Goal: Information Seeking & Learning: Learn about a topic

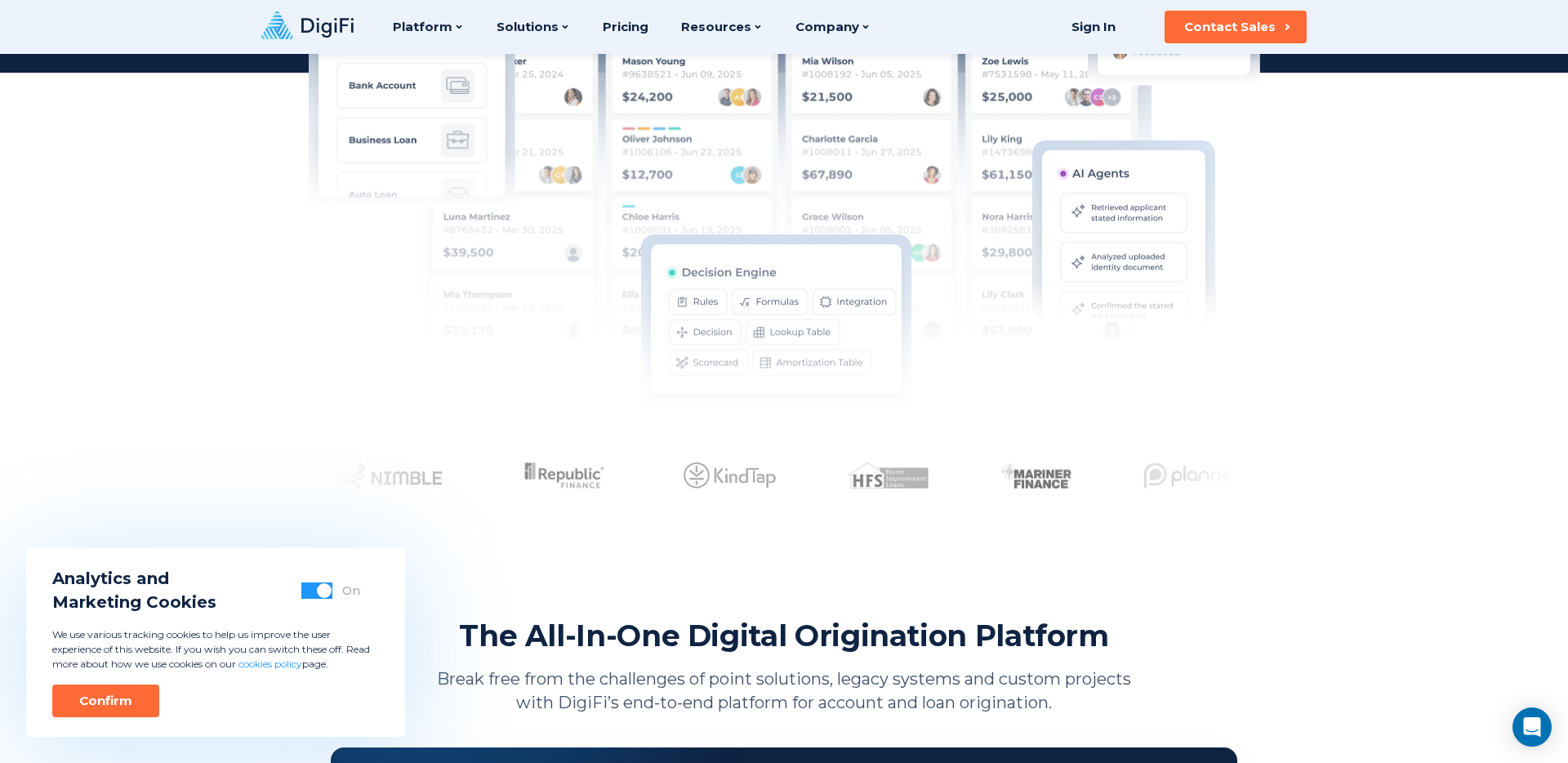
scroll to position [483, 0]
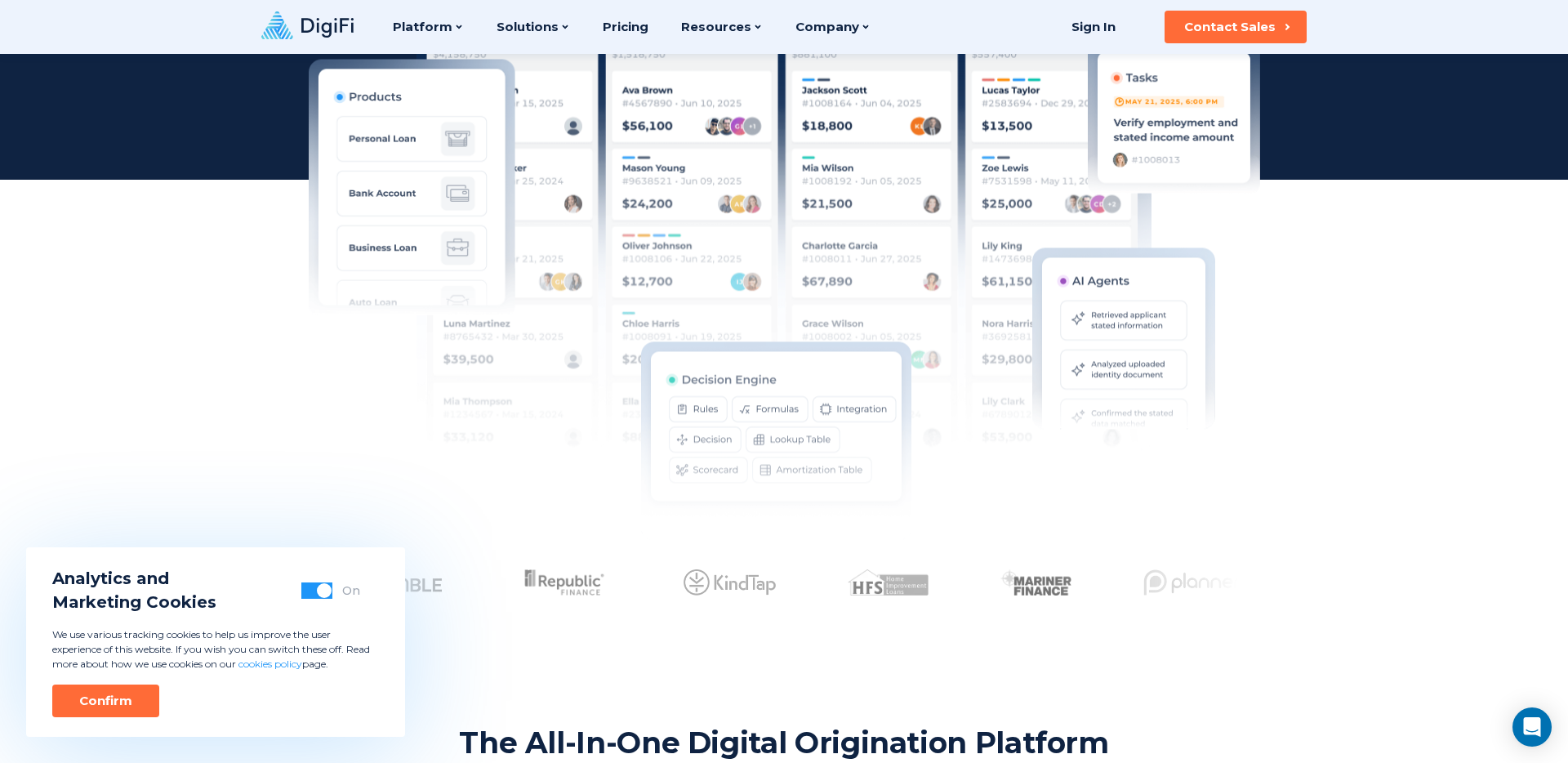
click at [603, 195] on img at bounding box center [784, 245] width 735 height 465
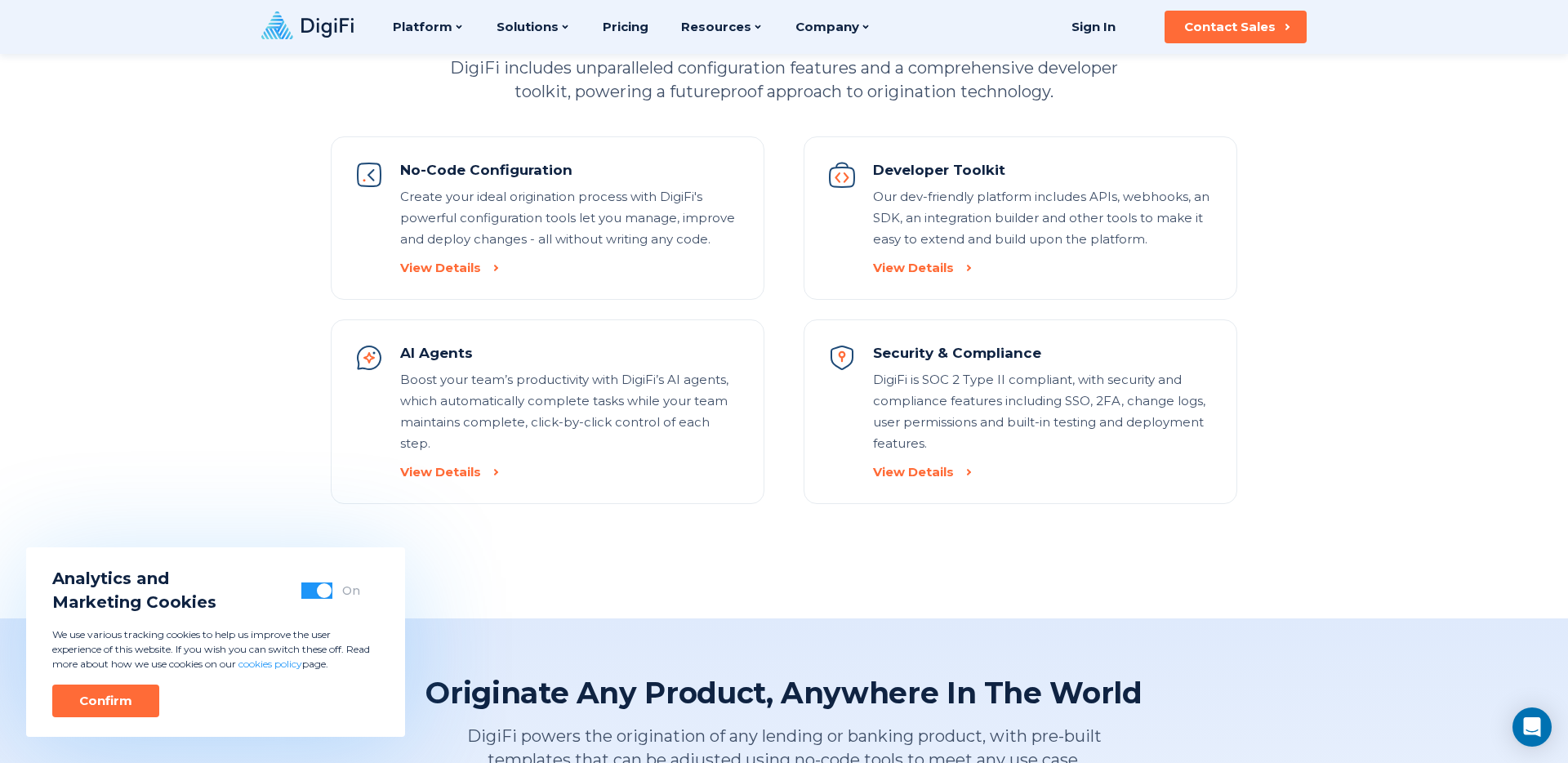
scroll to position [1834, 0]
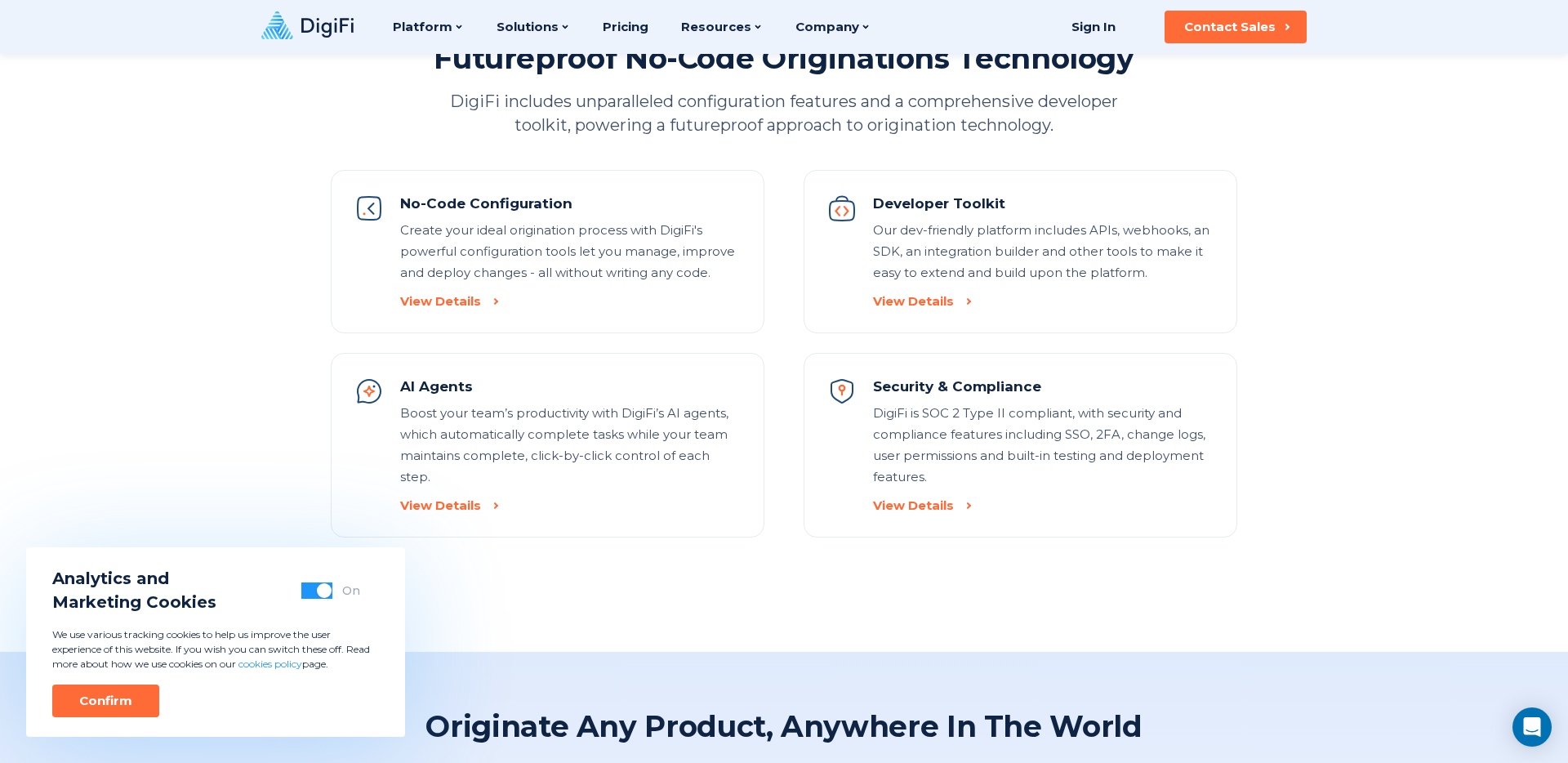
click at [521, 291] on div "No-Code Configuration Create your ideal origination process with DigiFi's power…" at bounding box center [570, 252] width 340 height 116
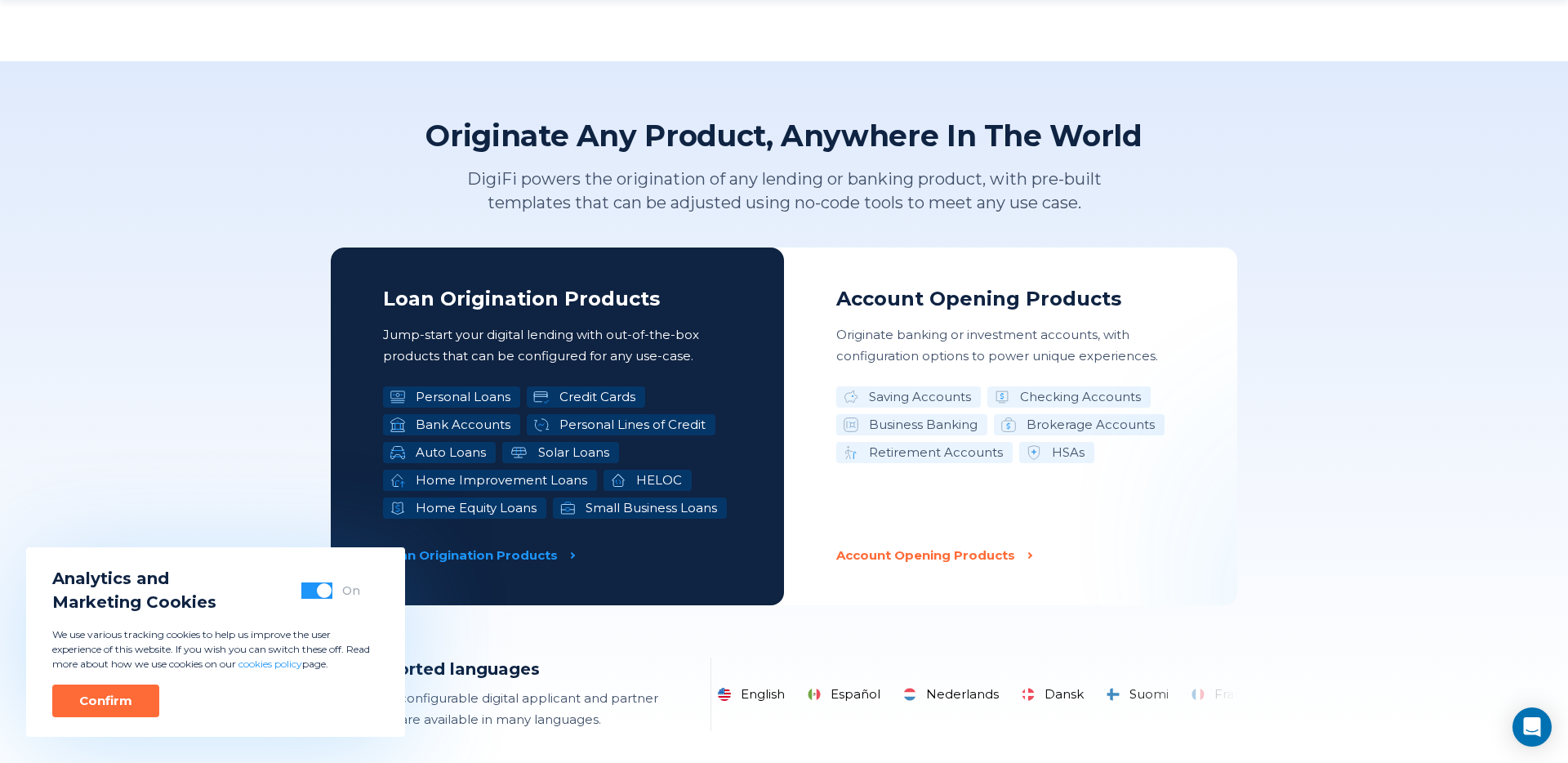
scroll to position [2432, 0]
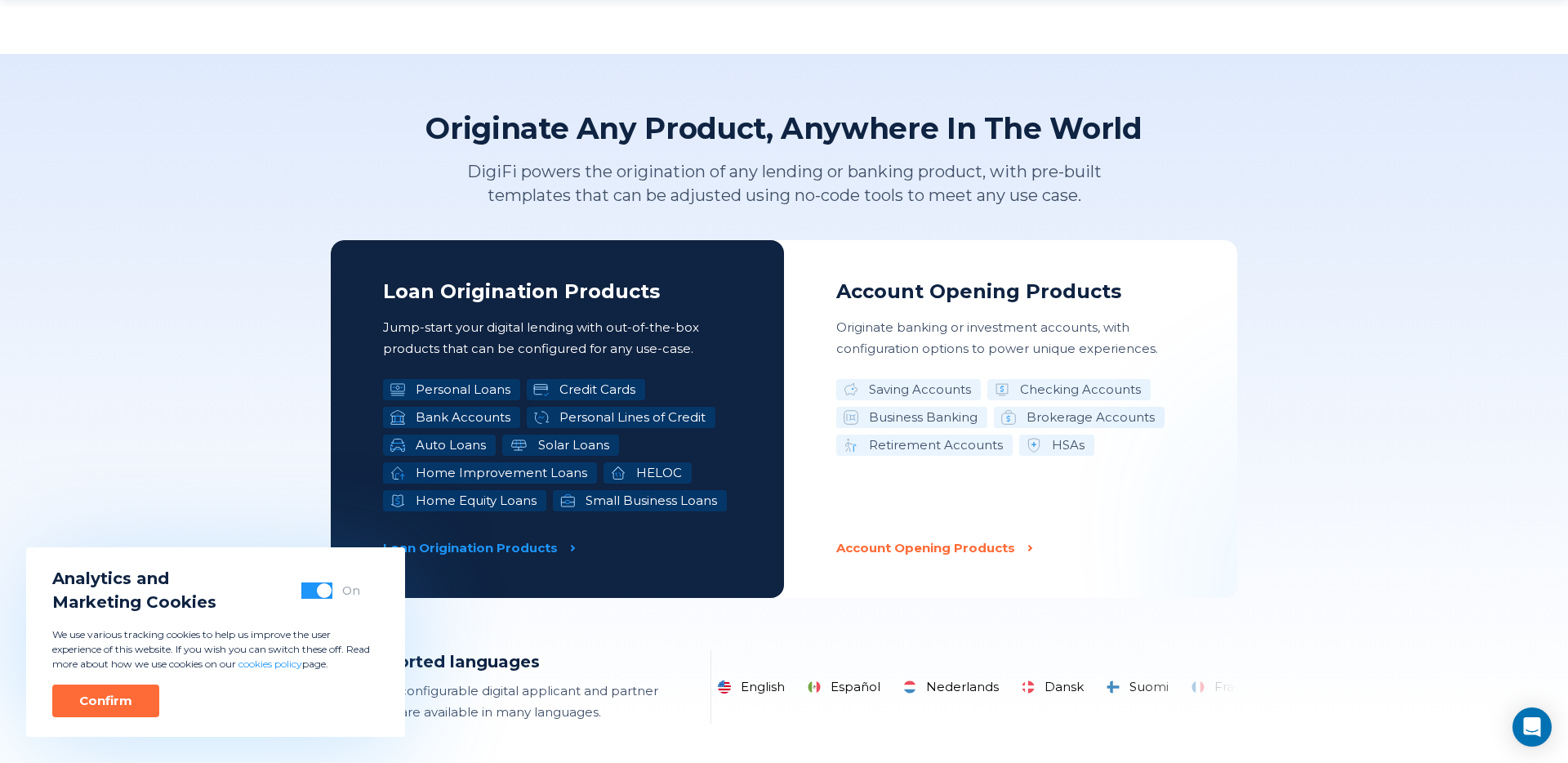
click at [938, 389] on li "Saving Accounts" at bounding box center [909, 389] width 145 height 21
click at [1079, 397] on li "Checking Accounts" at bounding box center [1069, 389] width 164 height 21
click at [1084, 408] on li "Brokerage Accounts" at bounding box center [1079, 417] width 171 height 21
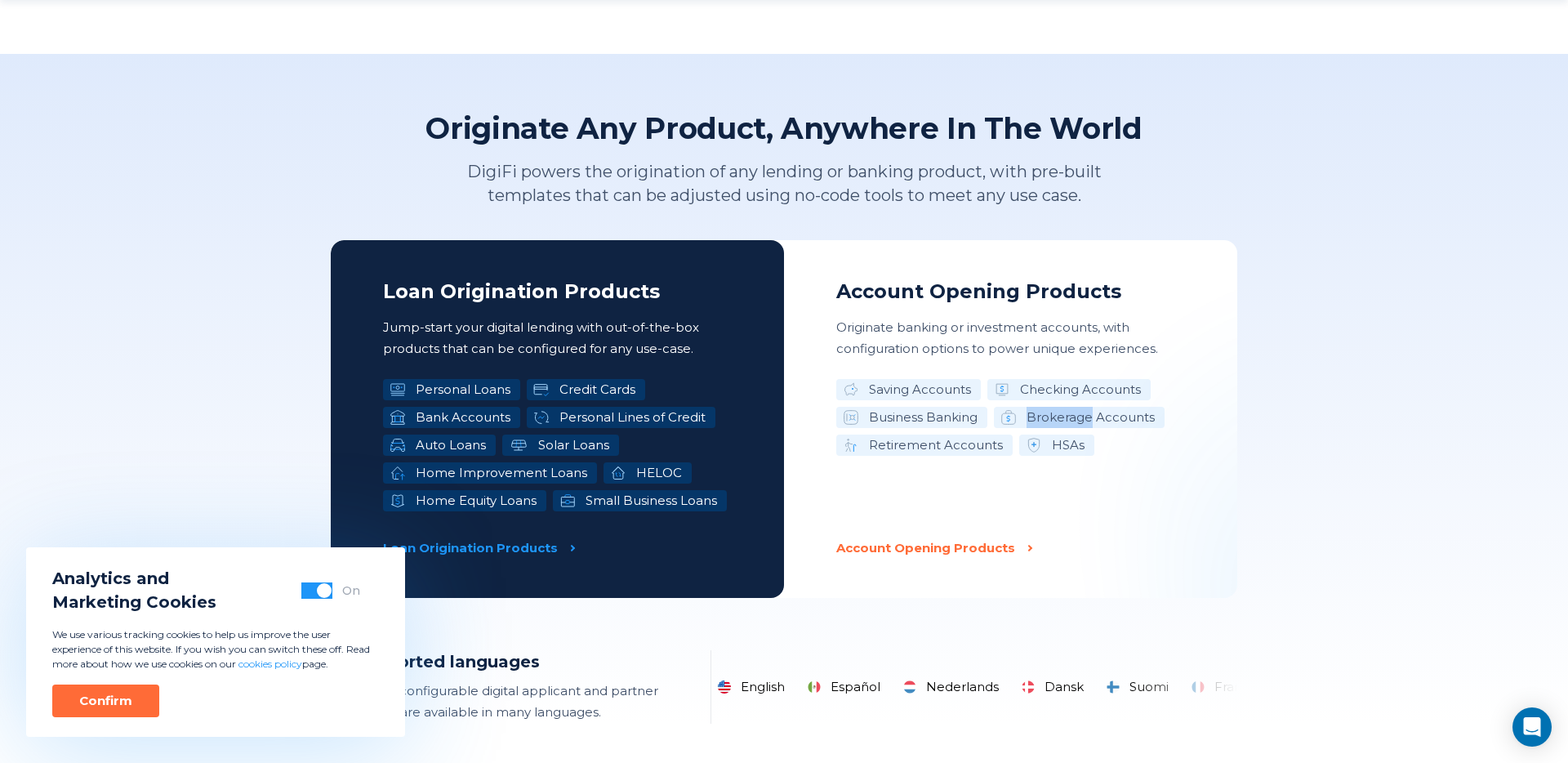
click at [1074, 440] on li "HSAs" at bounding box center [1057, 445] width 75 height 21
click at [332, 593] on div "On" at bounding box center [331, 590] width 59 height 16
click at [314, 582] on button "button" at bounding box center [317, 590] width 31 height 16
click at [129, 695] on div "Confirm" at bounding box center [106, 701] width 53 height 16
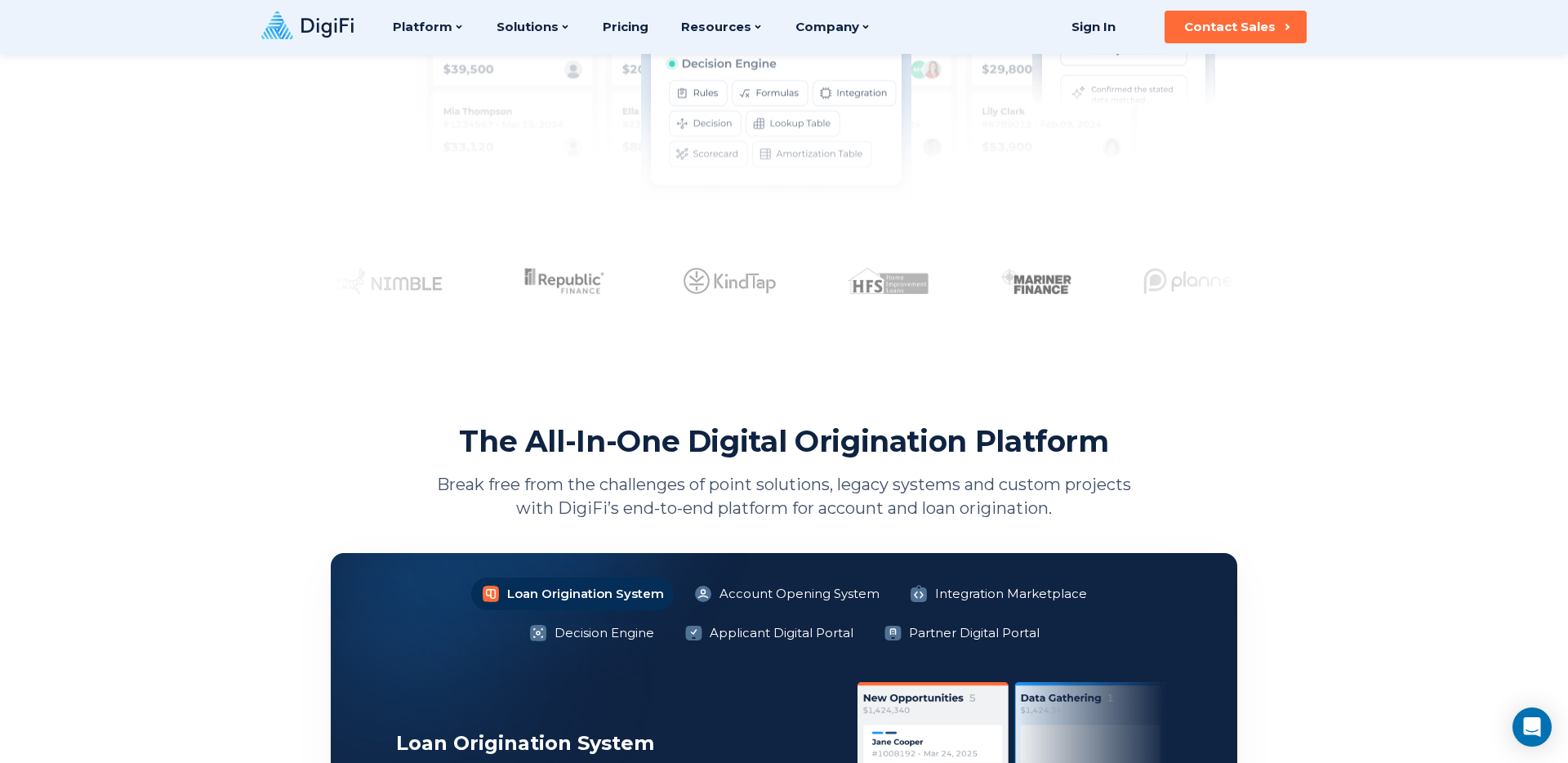
scroll to position [0, 0]
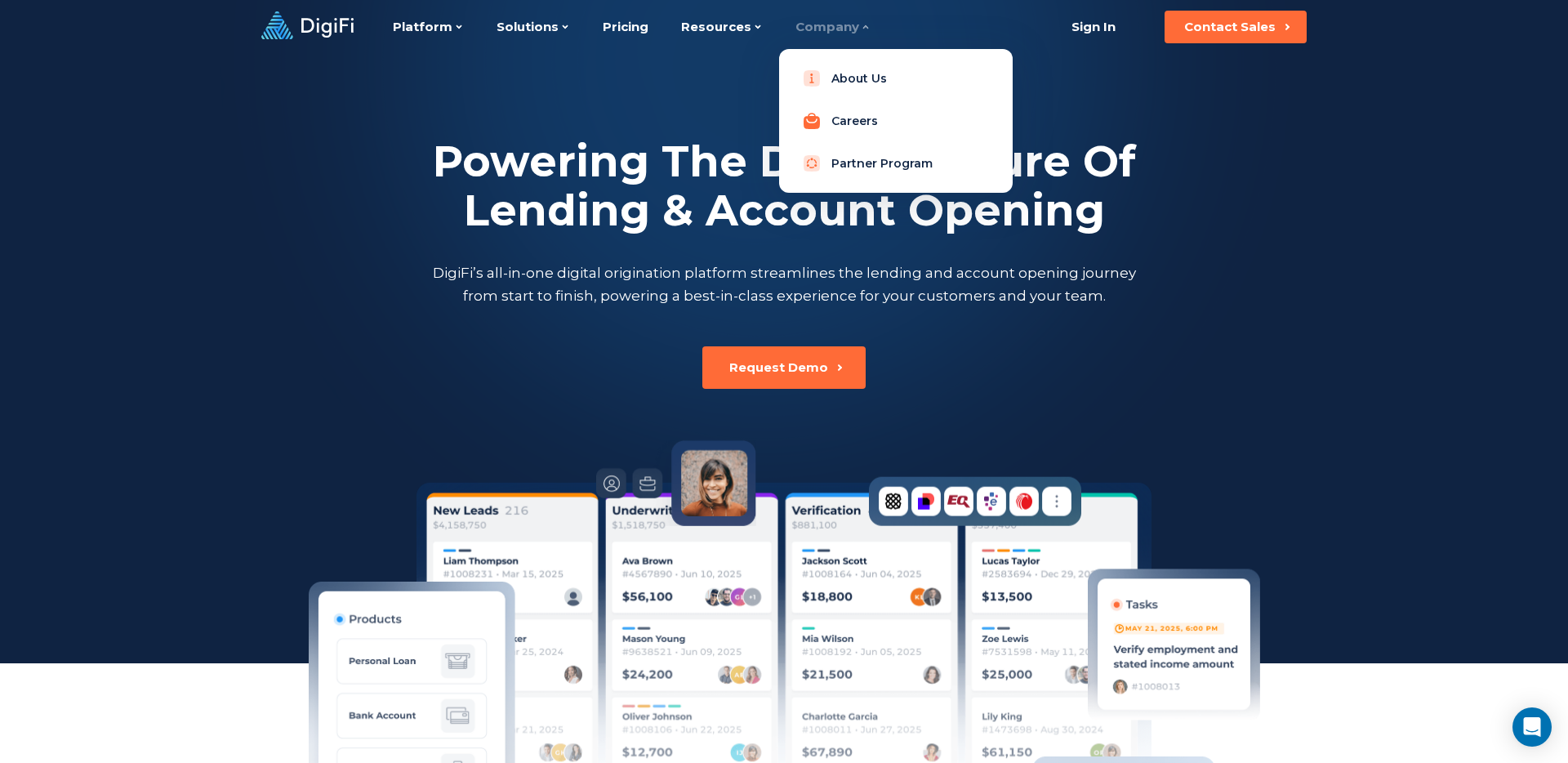
click at [855, 107] on link "Careers" at bounding box center [896, 121] width 208 height 33
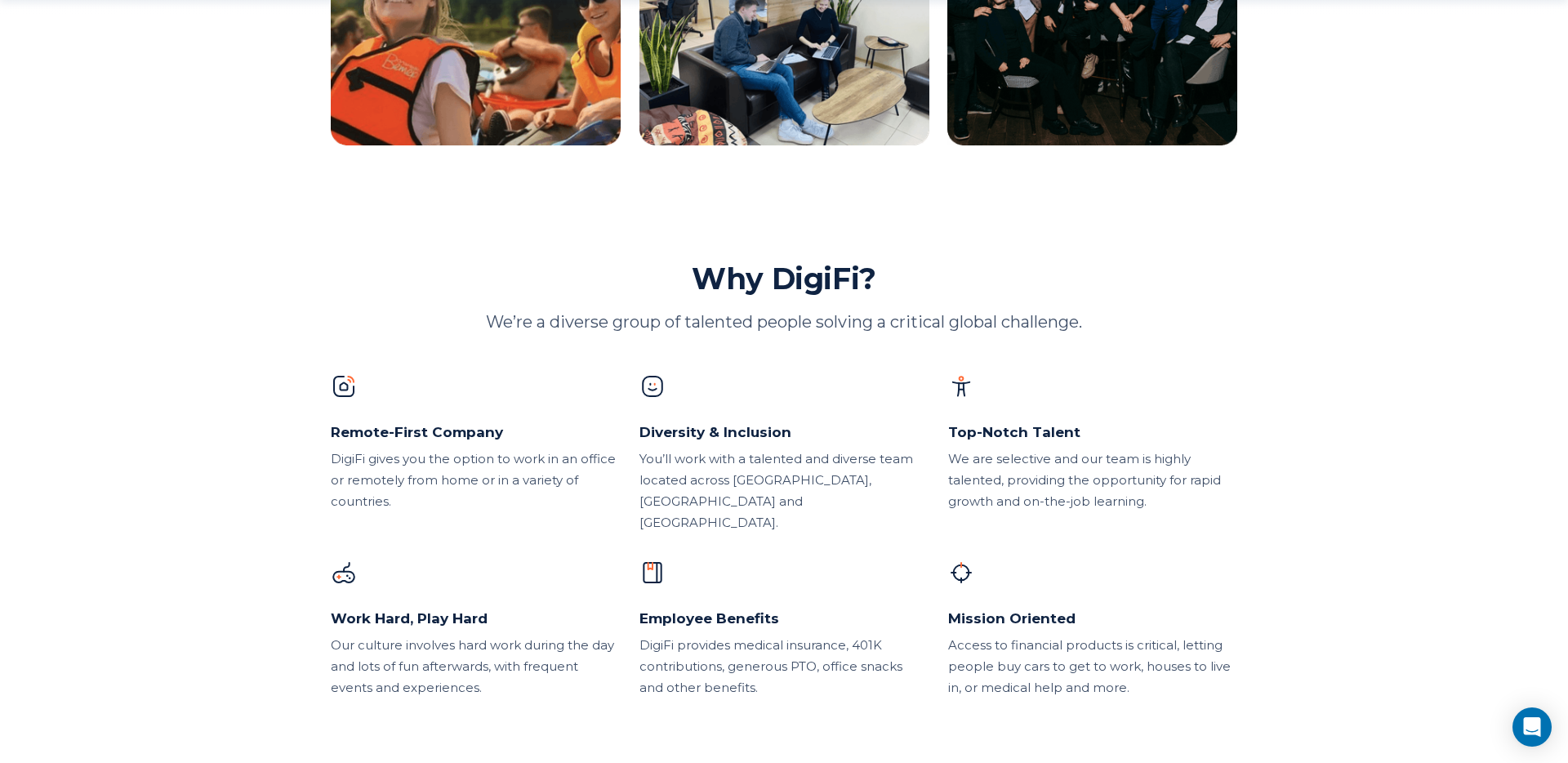
scroll to position [758, 0]
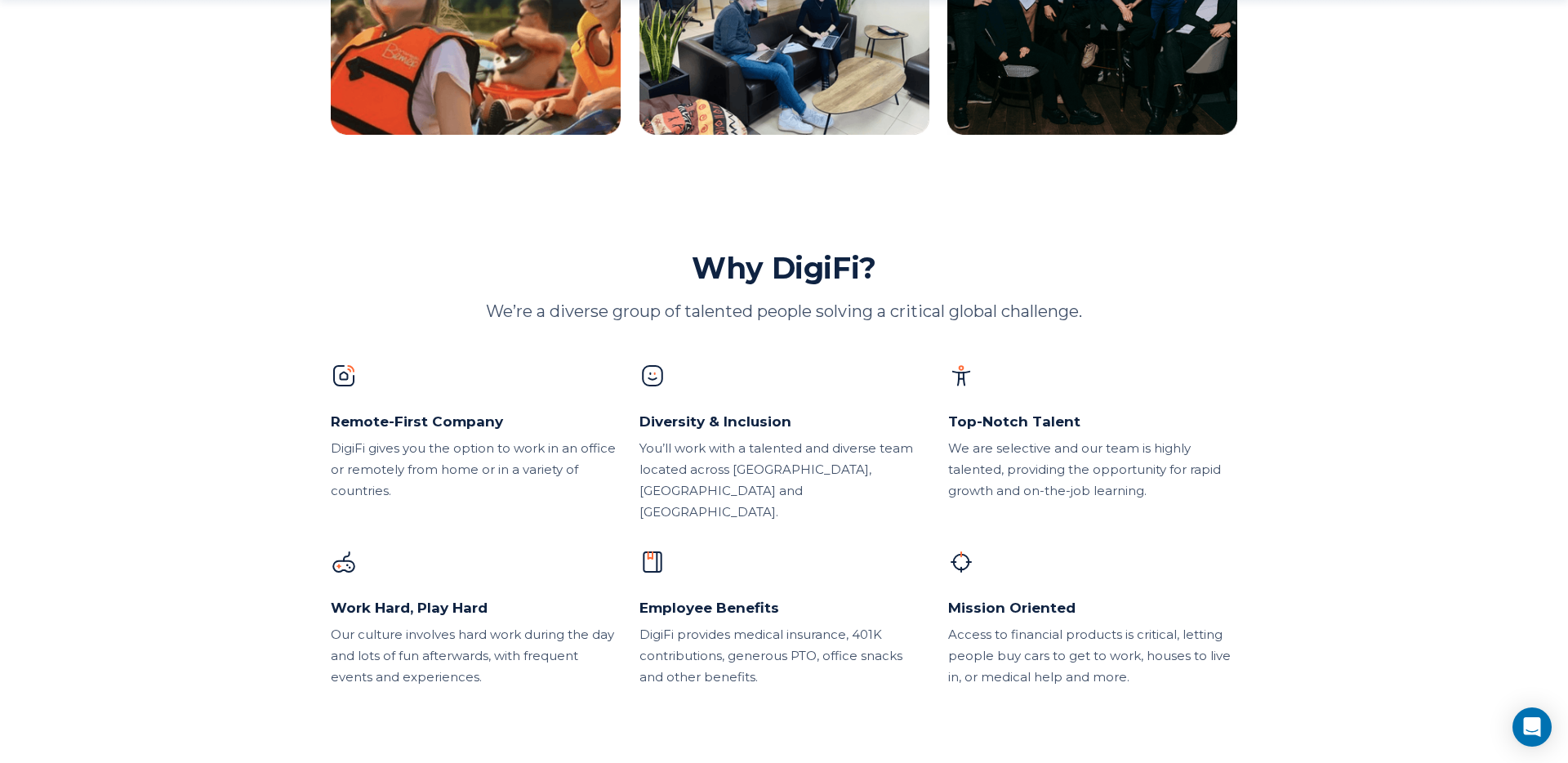
click at [1095, 460] on div "We are selective and our team is highly talented, providing the opportunity for…" at bounding box center [1093, 469] width 290 height 64
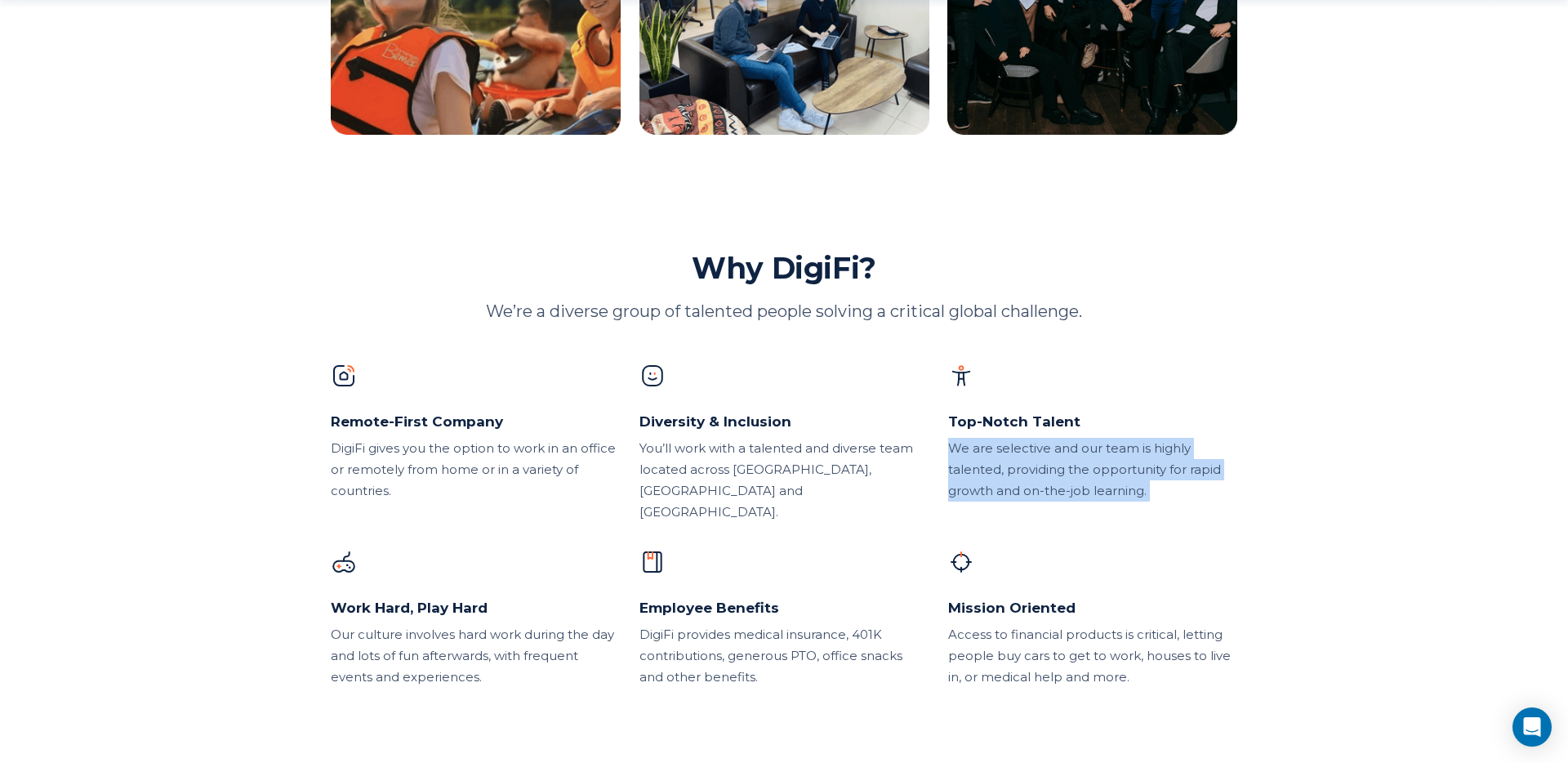
click at [1204, 517] on div "Remote-First Company DigiFi gives you the option to work in an office or remote…" at bounding box center [784, 524] width 907 height 325
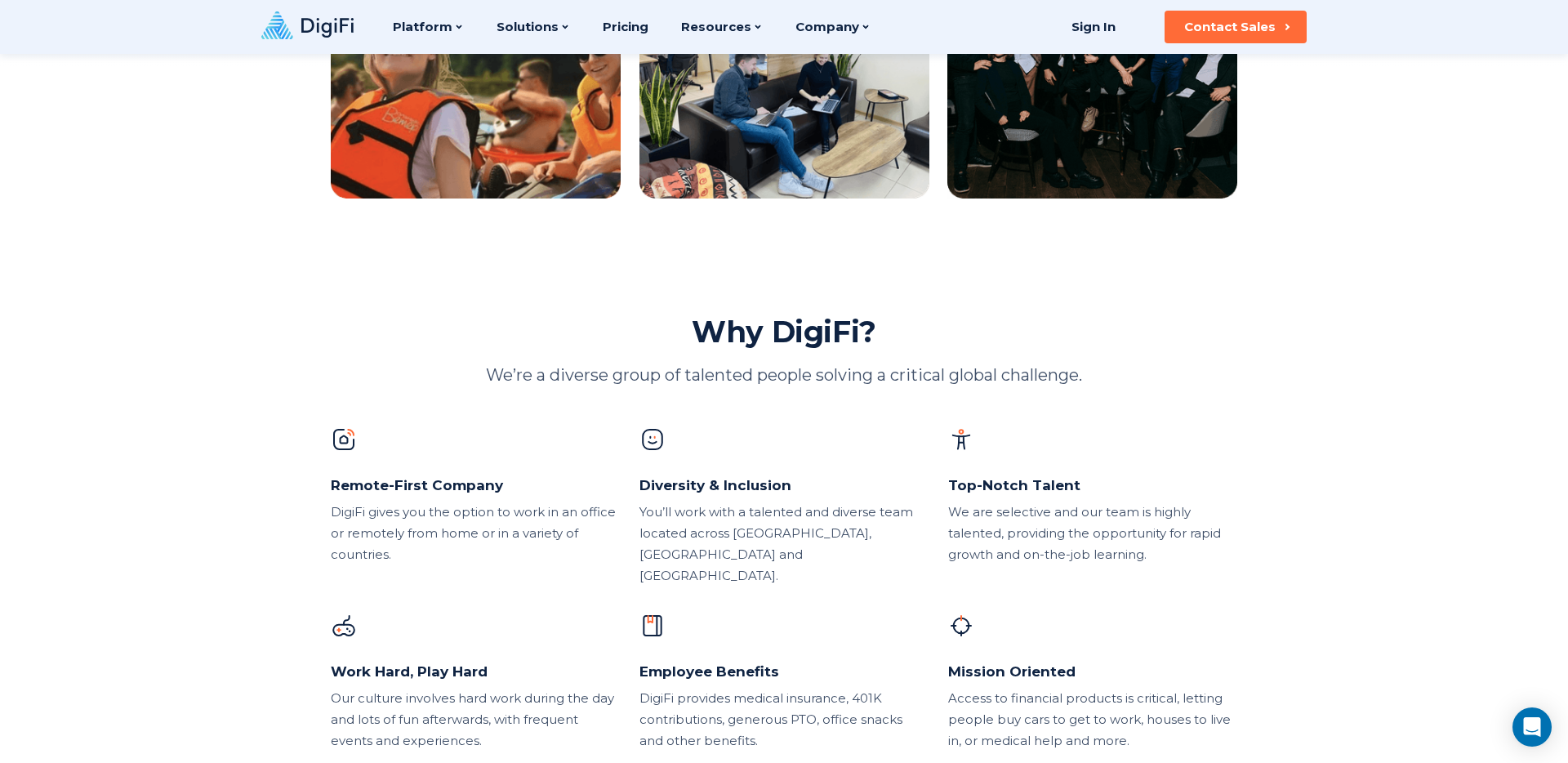
scroll to position [0, 0]
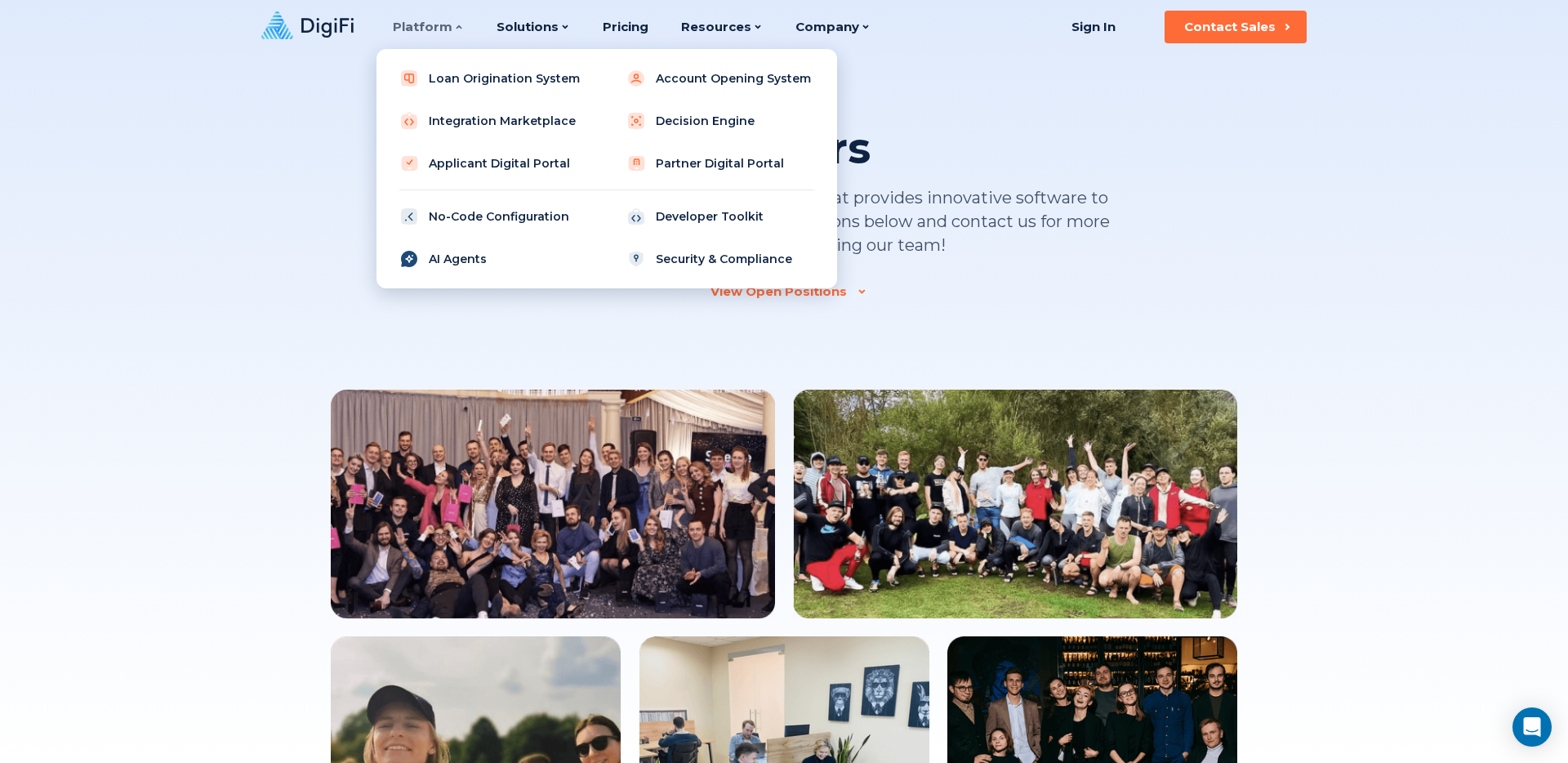
click at [510, 257] on link "AI Agents" at bounding box center [493, 259] width 208 height 33
